Goal: Task Accomplishment & Management: Use online tool/utility

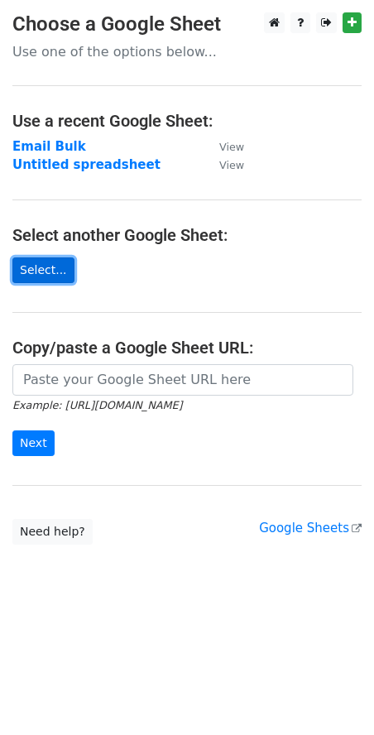
click at [57, 280] on link "Select..." at bounding box center [43, 270] width 62 height 26
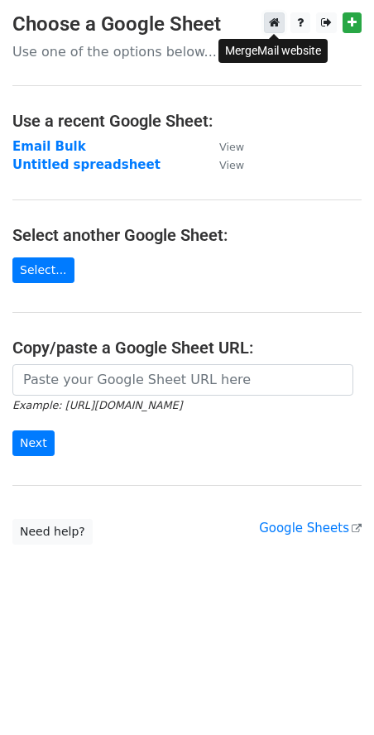
click at [271, 25] on icon at bounding box center [274, 23] width 11 height 12
click at [55, 265] on link "Select..." at bounding box center [43, 270] width 62 height 26
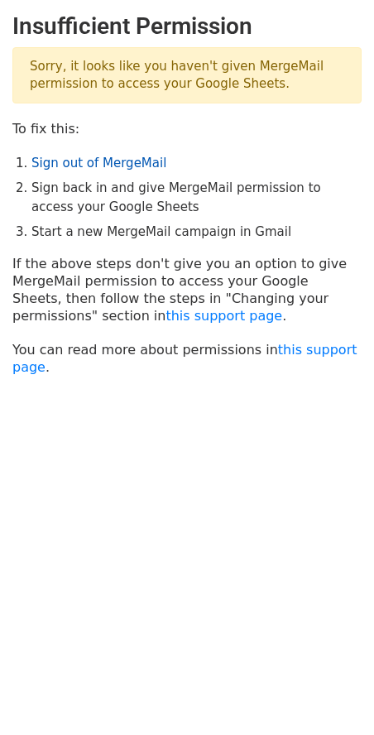
click at [55, 163] on link "Sign out of MergeMail" at bounding box center [98, 163] width 135 height 15
click at [80, 167] on link "Sign out of MergeMail" at bounding box center [98, 163] width 135 height 15
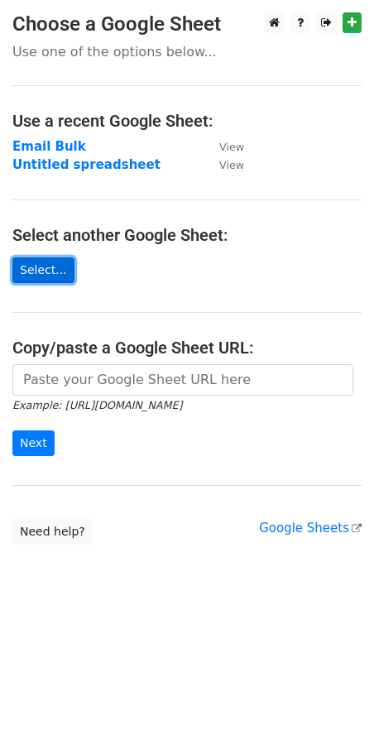
click at [36, 276] on link "Select..." at bounding box center [43, 270] width 62 height 26
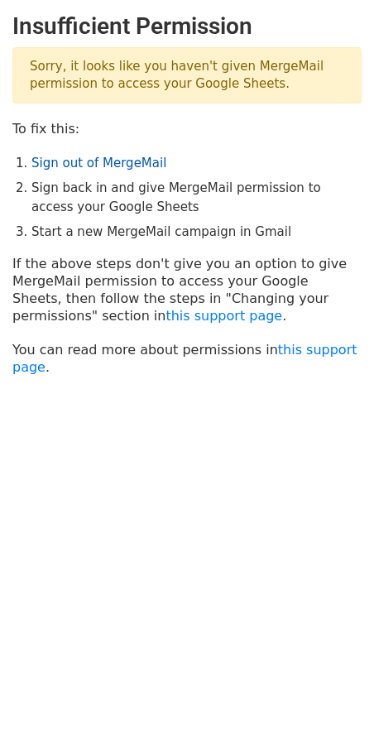
click at [125, 160] on link "Sign out of MergeMail" at bounding box center [98, 163] width 135 height 15
click at [166, 319] on link "this support page" at bounding box center [224, 316] width 117 height 16
click at [190, 75] on p "Sorry, it looks like you haven't given MergeMail permission to access your Goog…" at bounding box center [186, 75] width 349 height 56
click at [124, 156] on link "Sign out of MergeMail" at bounding box center [98, 163] width 135 height 15
drag, startPoint x: 98, startPoint y: 164, endPoint x: 76, endPoint y: 166, distance: 21.7
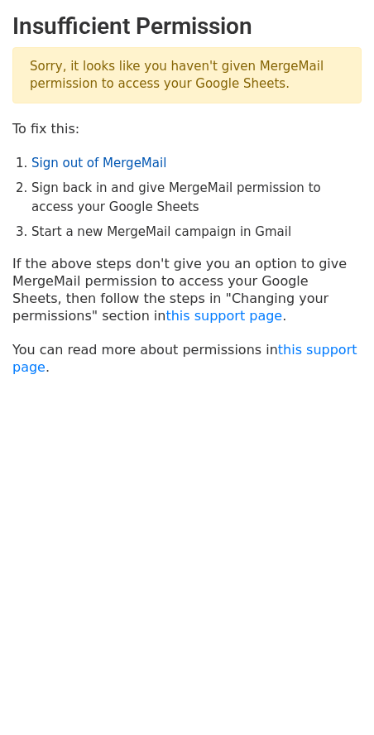
click at [76, 166] on link "Sign out of MergeMail" at bounding box center [98, 163] width 135 height 15
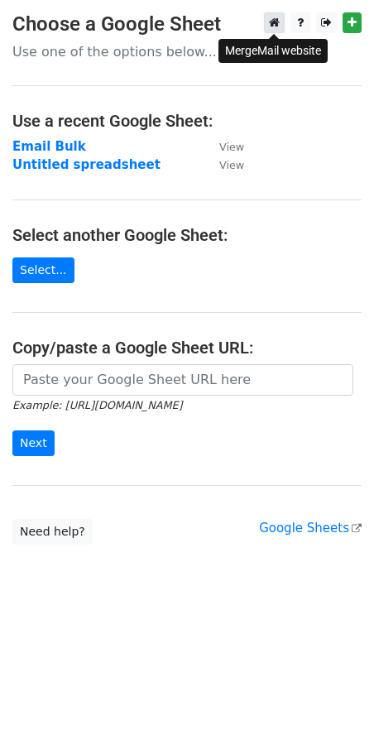
click at [272, 19] on icon at bounding box center [274, 23] width 11 height 12
click at [5, 285] on main "Choose a Google Sheet Use one of the options below... Use a recent Google Sheet…" at bounding box center [187, 278] width 374 height 532
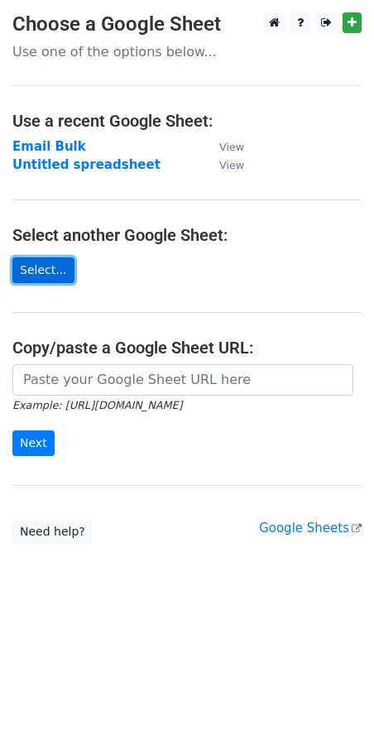
click at [31, 268] on link "Select..." at bounding box center [43, 270] width 62 height 26
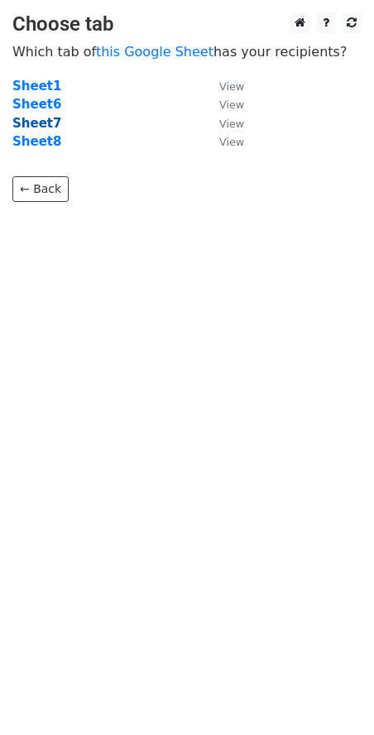
click at [41, 125] on strong "Sheet7" at bounding box center [36, 123] width 49 height 15
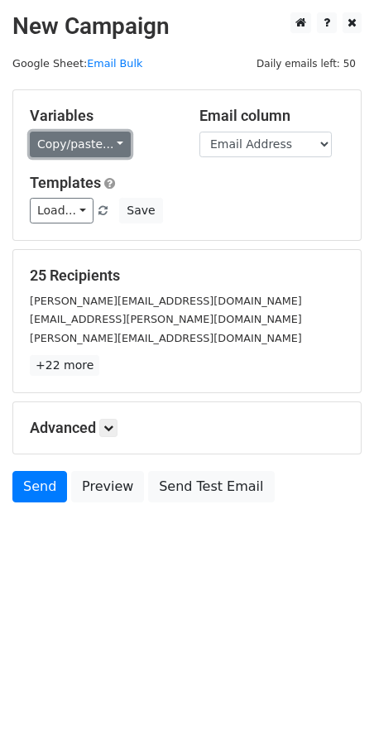
click at [101, 154] on link "Copy/paste..." at bounding box center [80, 145] width 101 height 26
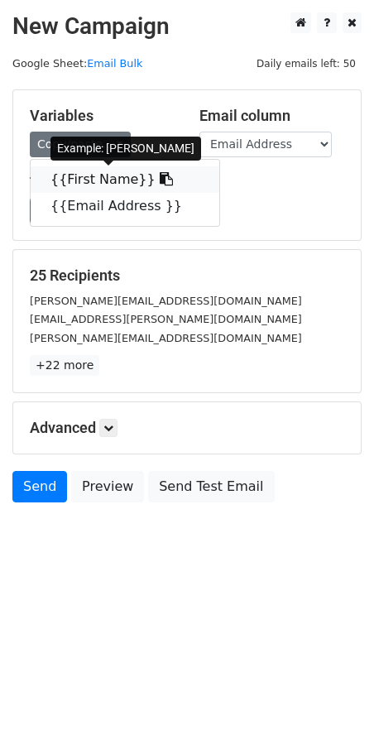
click at [84, 179] on link "{{First Name}}" at bounding box center [125, 179] width 189 height 26
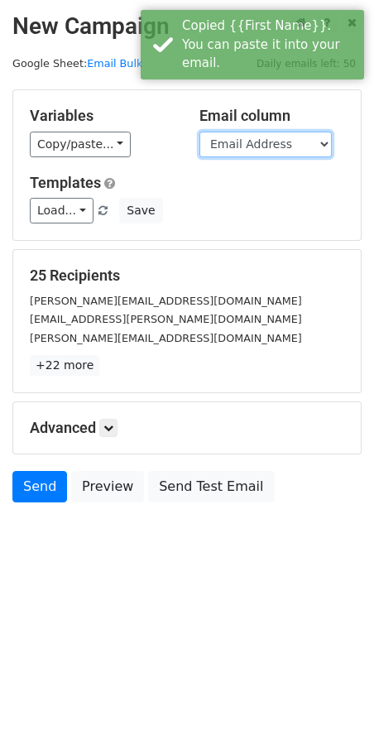
click at [312, 154] on select "First Name Email Address" at bounding box center [265, 145] width 132 height 26
select select "First Name"
click at [199, 132] on select "First Name Email Address" at bounding box center [265, 145] width 132 height 26
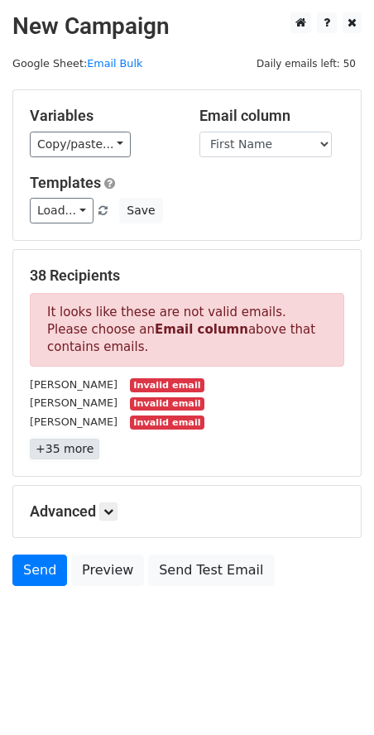
click at [70, 451] on link "+35 more" at bounding box center [65, 449] width 70 height 21
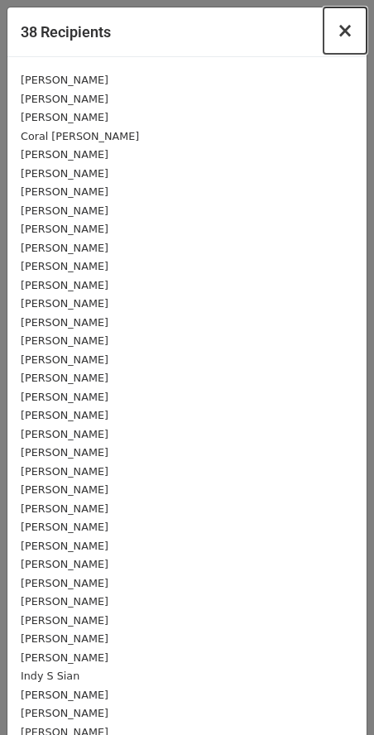
click at [345, 34] on button "×" at bounding box center [345, 30] width 43 height 46
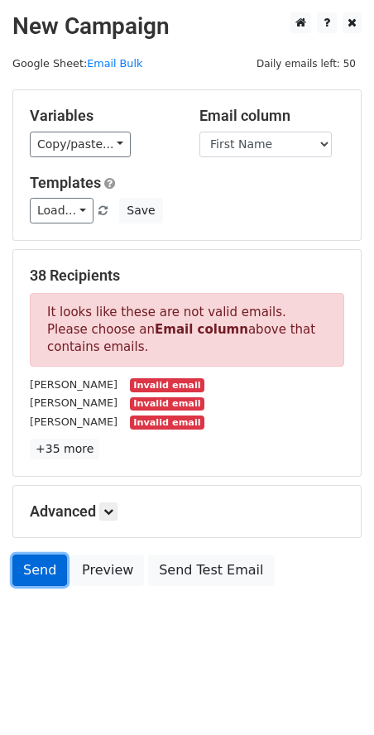
click at [36, 569] on link "Send" at bounding box center [39, 570] width 55 height 31
